Goal: Task Accomplishment & Management: Use online tool/utility

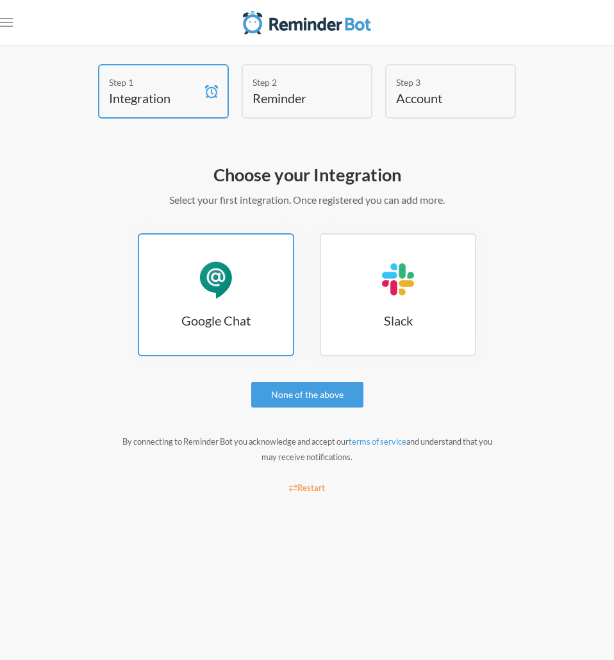
click at [225, 302] on link "Google Chat Google Chat" at bounding box center [216, 294] width 156 height 123
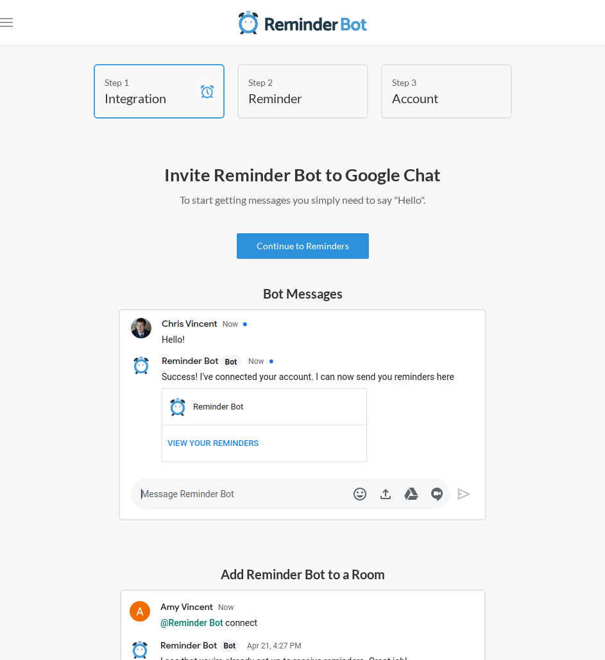
click at [324, 241] on link "Continue to Reminders" at bounding box center [303, 246] width 132 height 26
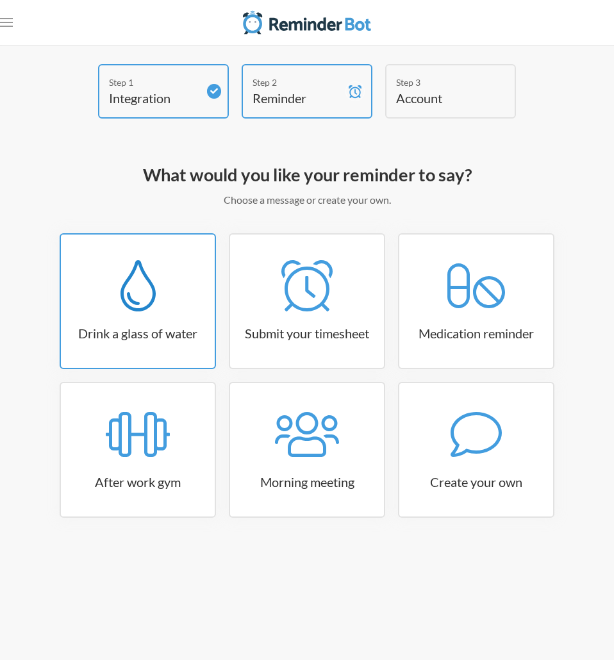
click at [141, 317] on link "Drink a glass of water" at bounding box center [138, 301] width 156 height 136
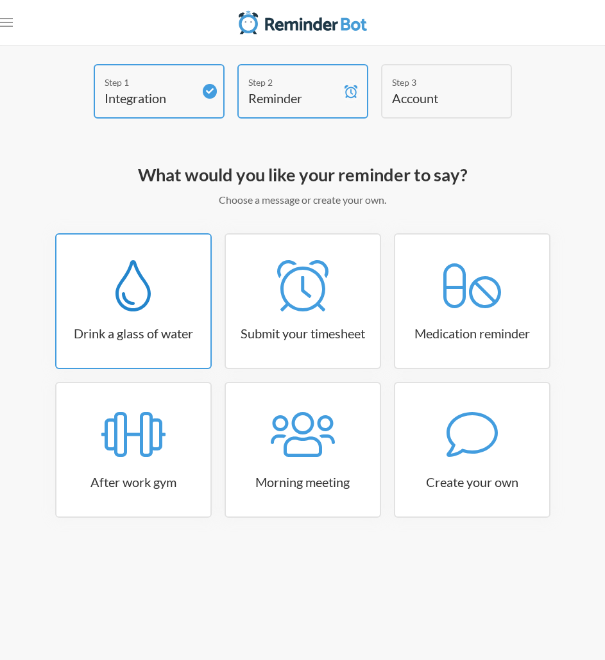
select select "06:30:00"
select select "true"
select select "11:00:00"
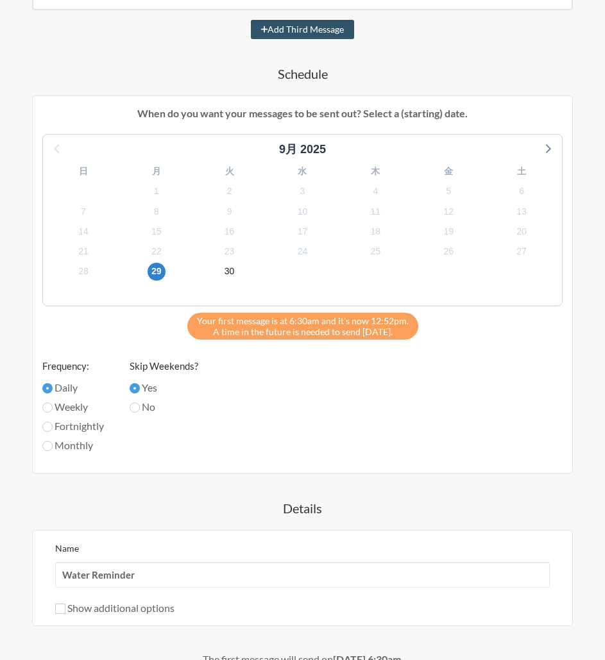
scroll to position [606, 0]
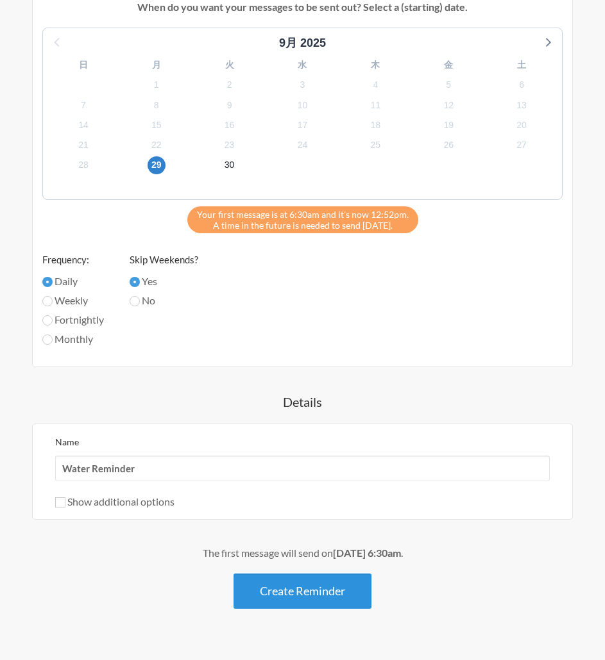
click at [321, 599] on button "Create Reminder" at bounding box center [302, 591] width 138 height 35
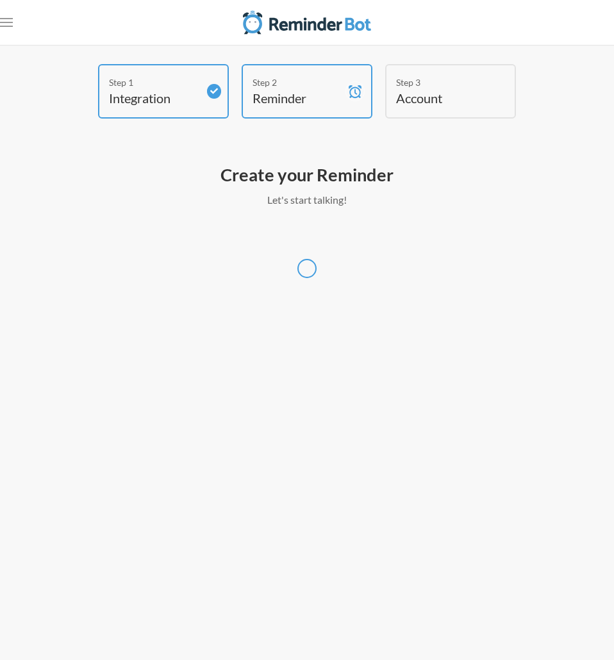
select select "Asia/Tokyo"
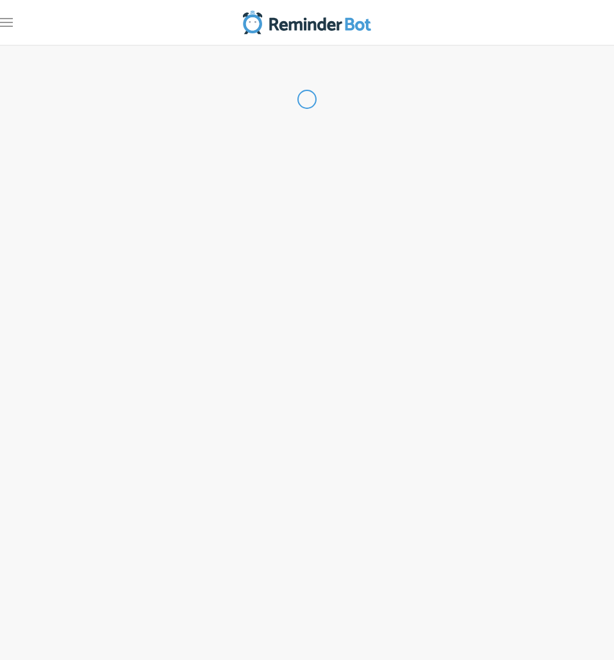
select select "JP"
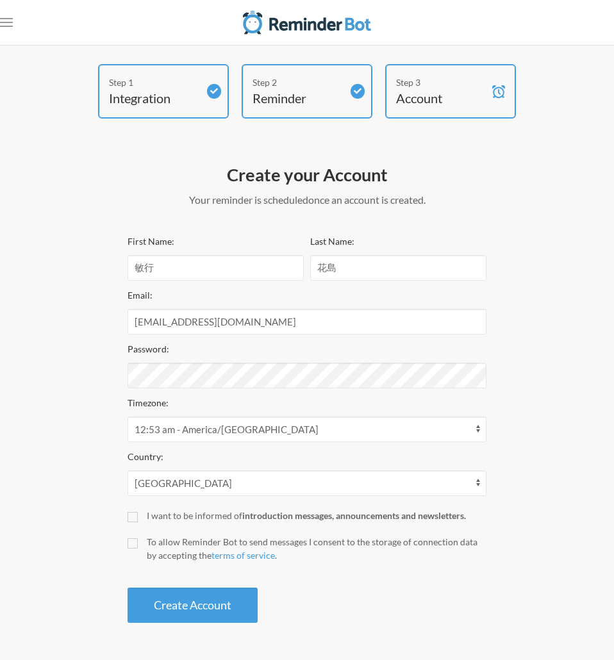
click at [151, 518] on div "I want to be informed of introduction messages, announcements and newsletters." at bounding box center [317, 515] width 340 height 13
click at [138, 518] on input "I want to be informed of introduction messages, announcements and newsletters." at bounding box center [133, 517] width 10 height 10
checkbox input "true"
click at [151, 545] on div "To allow Reminder Bot to send messages I consent to the storage of connection d…" at bounding box center [317, 548] width 340 height 27
click at [138, 545] on input "To allow Reminder Bot to send messages I consent to the storage of connection d…" at bounding box center [133, 544] width 10 height 10
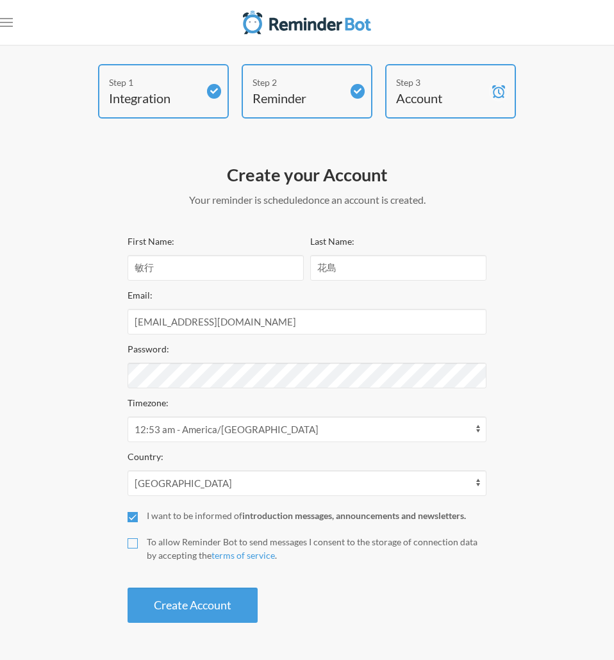
checkbox input "true"
click at [154, 521] on div "I want to be informed of introduction messages, announcements and newsletters." at bounding box center [317, 515] width 340 height 13
click at [138, 521] on input "I want to be informed of introduction messages, announcements and newsletters." at bounding box center [133, 517] width 10 height 10
checkbox input "false"
click at [226, 602] on button "Create Account" at bounding box center [193, 605] width 130 height 35
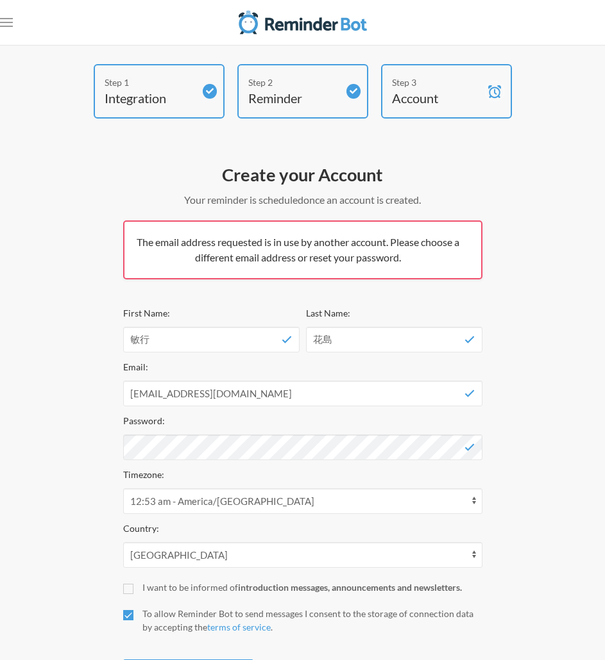
click at [301, 160] on div "Create your Account Your reminder is scheduled and your trial will start once a…" at bounding box center [302, 429] width 359 height 544
click at [13, 31] on nav ".uk-navbar-toggle-animate svg>[class*="line-"]{transition:0.2s ease-in-out;tran…" at bounding box center [302, 22] width 605 height 45
click at [2, 18] on rect "Open menu" at bounding box center [6, 18] width 13 height 1
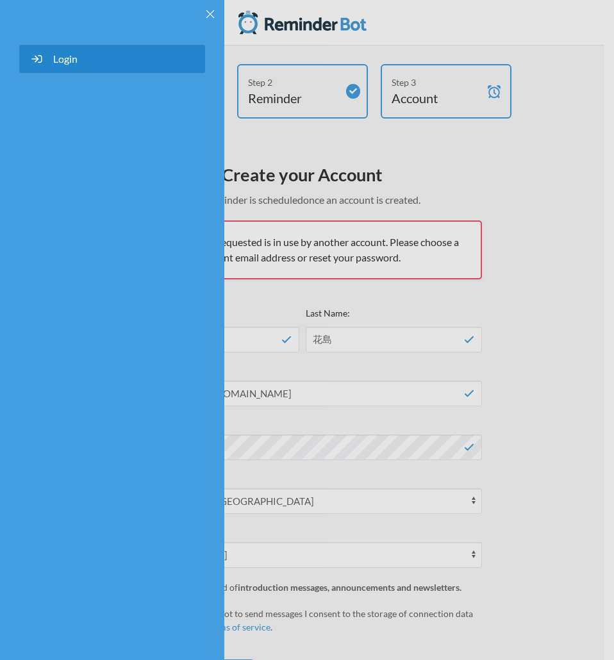
click at [103, 61] on link "Login" at bounding box center [112, 59] width 186 height 28
